Goal: Information Seeking & Learning: Find contact information

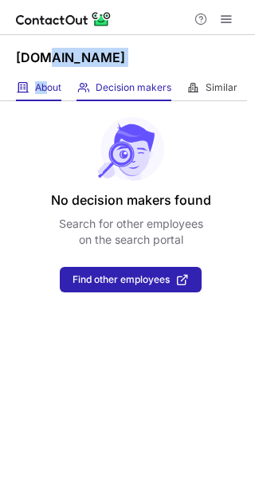
drag, startPoint x: 45, startPoint y: 76, endPoint x: 56, endPoint y: 88, distance: 16.9
click at [46, 80] on div "[DOMAIN_NAME] About About Company Decision makers View Employees Similar Simila…" at bounding box center [127, 256] width 255 height 443
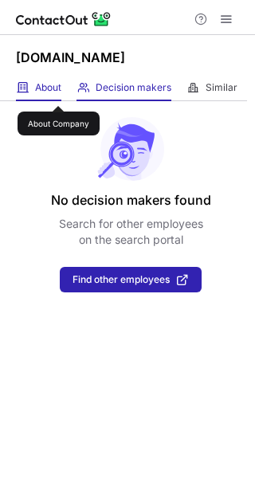
click at [58, 92] on span "About" at bounding box center [48, 87] width 26 height 13
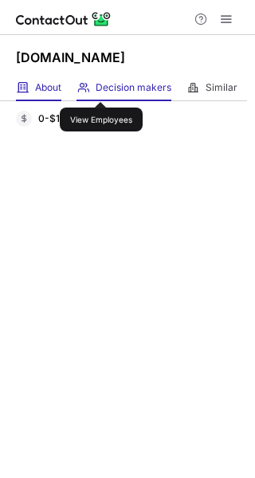
click at [110, 88] on span "Decision makers" at bounding box center [134, 87] width 76 height 13
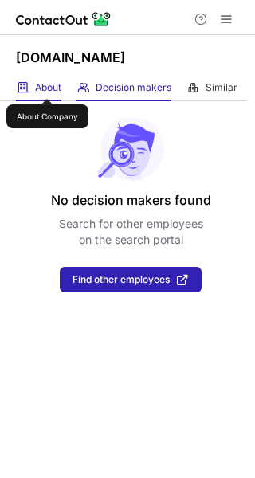
click at [43, 84] on span "About" at bounding box center [48, 87] width 26 height 13
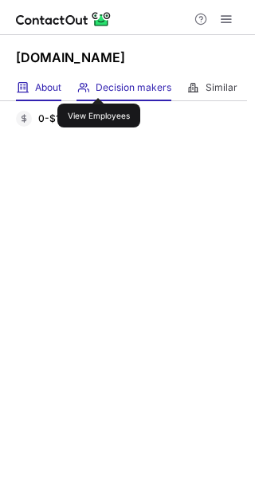
click at [99, 84] on span "Decision makers" at bounding box center [134, 87] width 76 height 13
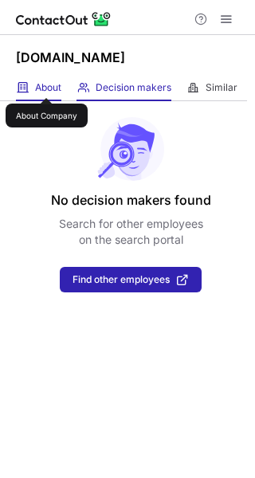
click at [46, 84] on span "About" at bounding box center [48, 87] width 26 height 13
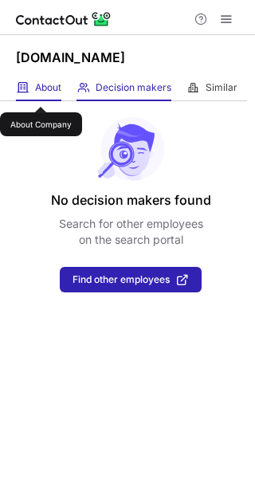
click at [41, 89] on span "About" at bounding box center [48, 87] width 26 height 13
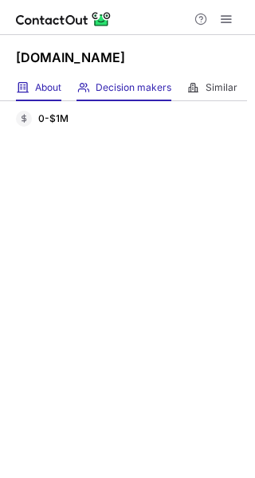
click at [123, 82] on span "Decision makers" at bounding box center [134, 87] width 76 height 13
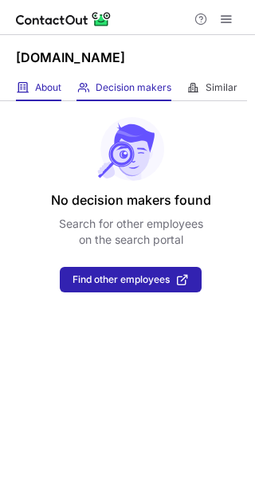
click at [33, 88] on div "About About Company" at bounding box center [38, 88] width 45 height 26
click at [51, 95] on div "About About Company" at bounding box center [38, 88] width 45 height 26
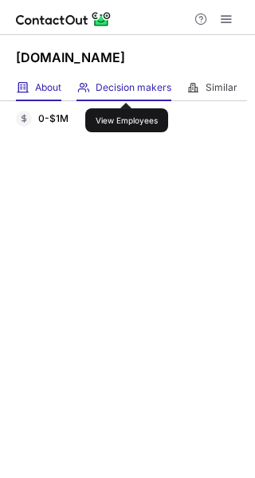
click at [127, 88] on span "Decision makers" at bounding box center [134, 87] width 76 height 13
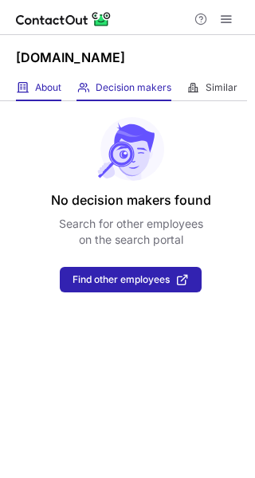
click at [22, 93] on span at bounding box center [22, 87] width 13 height 13
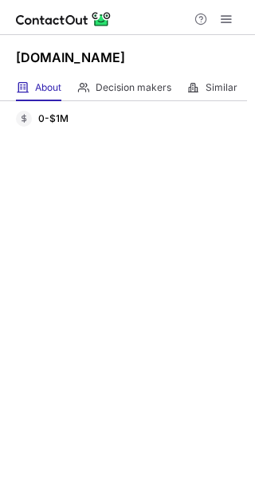
click at [144, 104] on div "0-$1M Revenue" at bounding box center [127, 289] width 255 height 377
click at [123, 96] on div "Decision makers View Employees" at bounding box center [123, 88] width 95 height 26
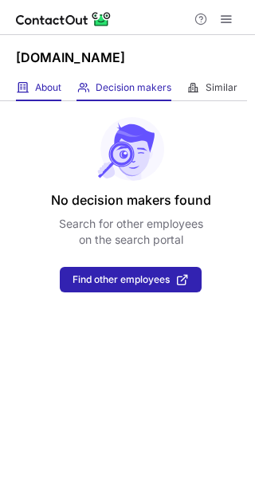
click at [29, 88] on div "About About Company" at bounding box center [38, 88] width 45 height 26
